Goal: Go to known website: Go to known website

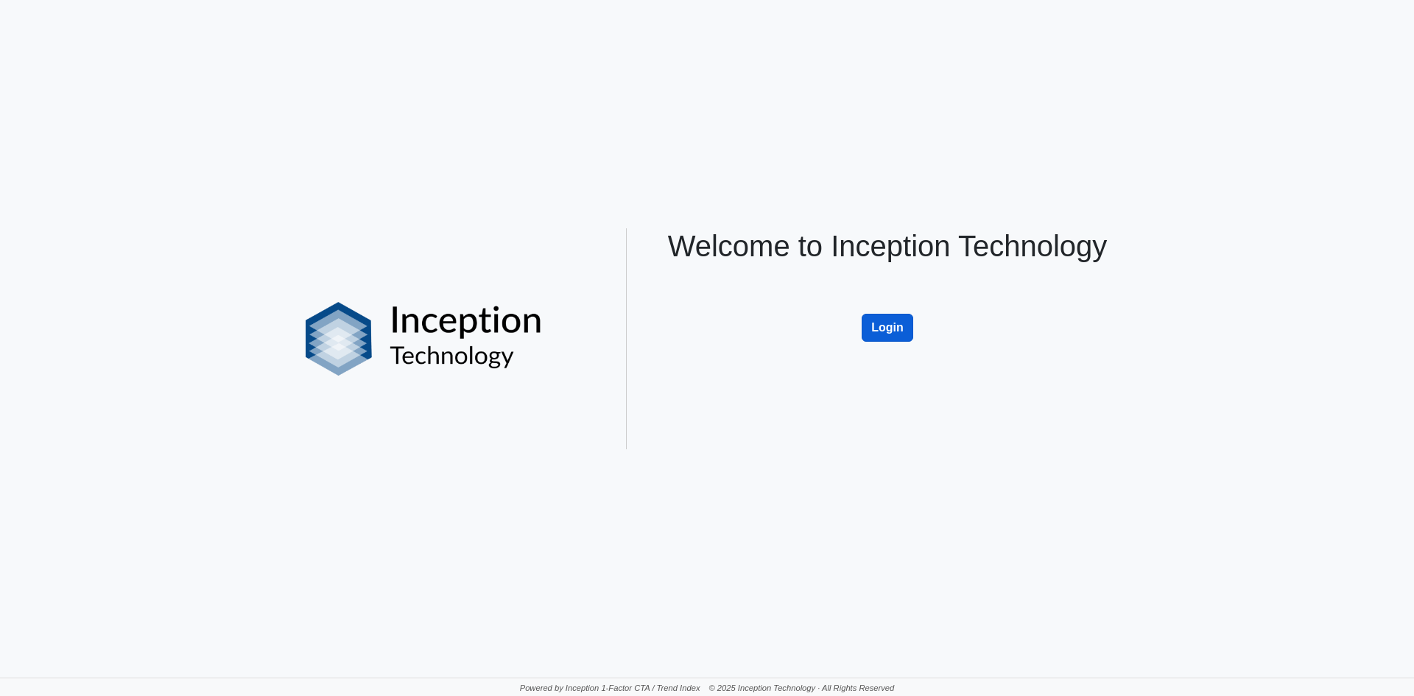
click at [891, 337] on button "Login" at bounding box center [888, 328] width 52 height 28
